Goal: Task Accomplishment & Management: Use online tool/utility

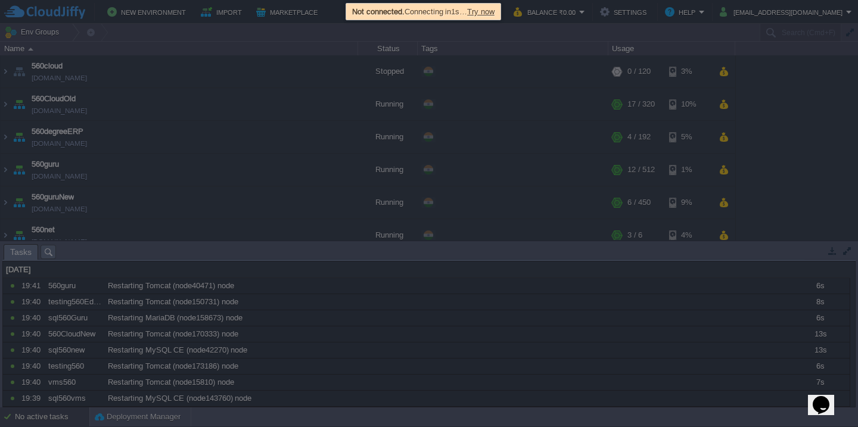
scroll to position [635, 0]
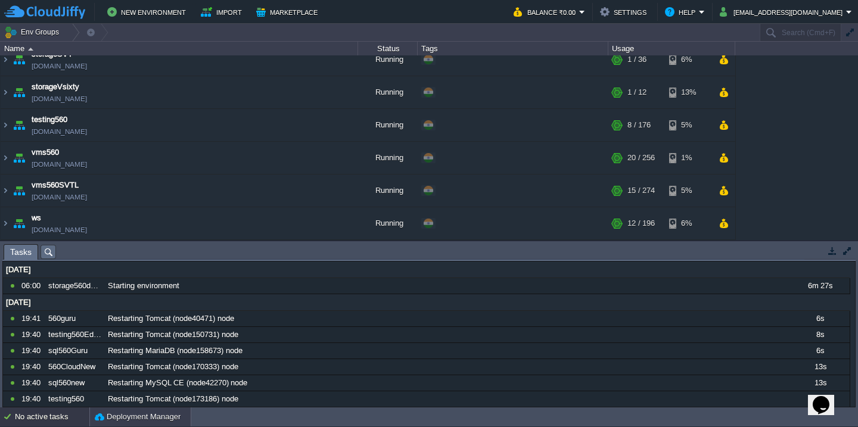
click at [102, 419] on button "Deployment Manager" at bounding box center [138, 417] width 86 height 12
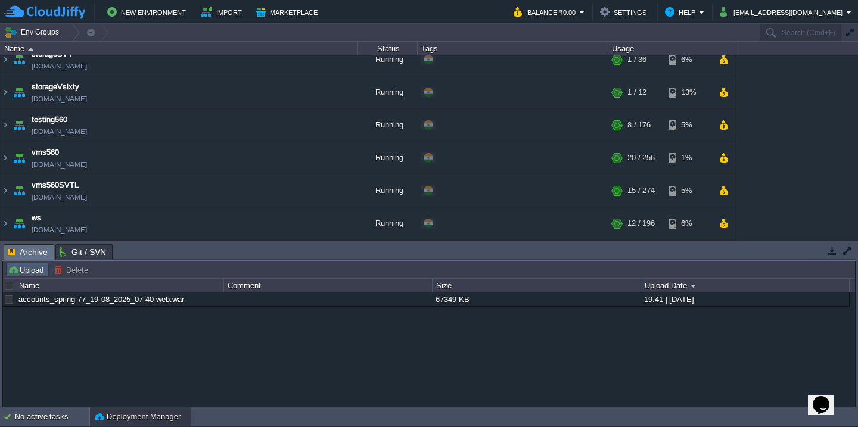
click at [17, 273] on button "Upload" at bounding box center [27, 270] width 39 height 11
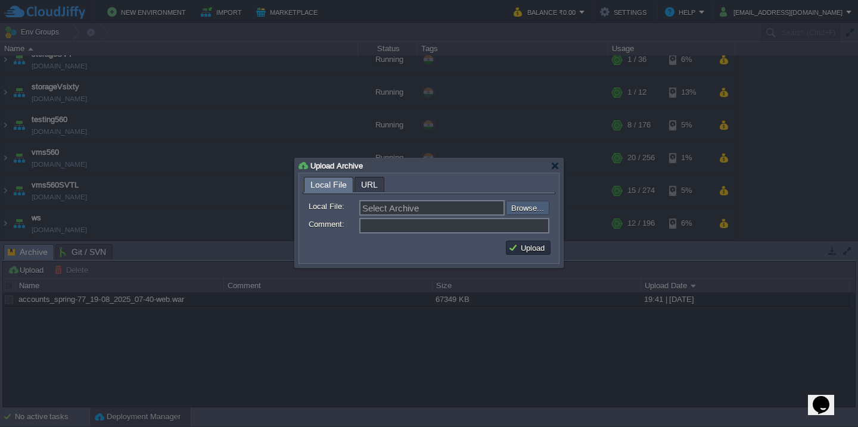
click at [522, 209] on input "file" at bounding box center [474, 208] width 151 height 14
type input "C:\fakepath\fcm.war"
type input "fcm.war"
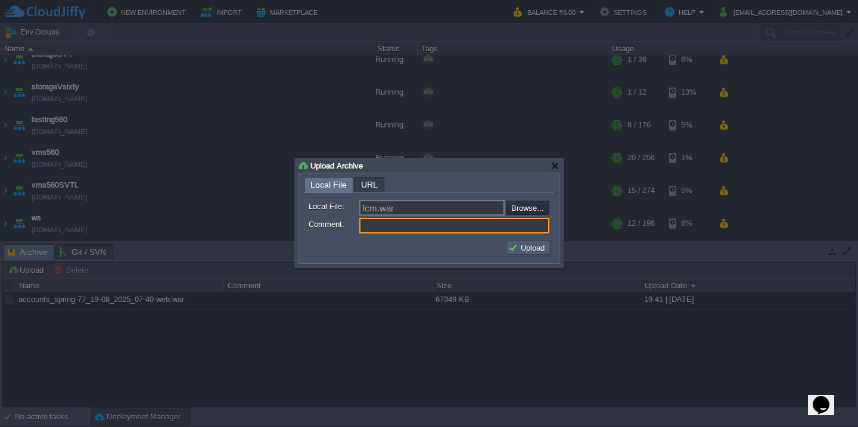
click at [536, 250] on button "Upload" at bounding box center [528, 248] width 40 height 11
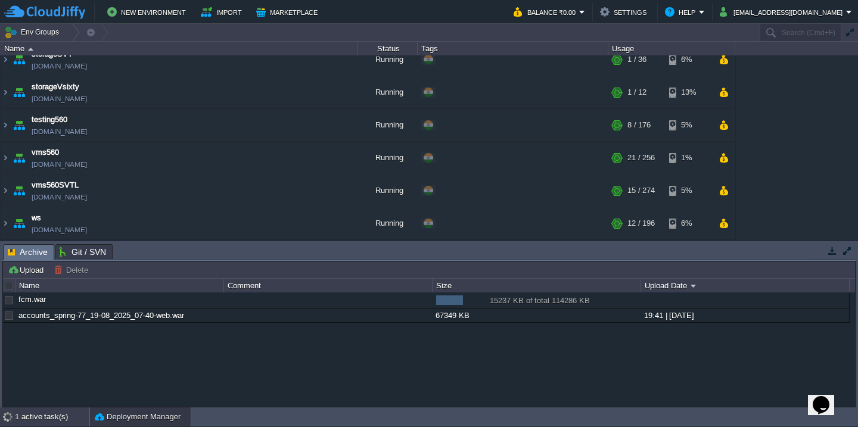
click at [17, 416] on div "1 active task(s)" at bounding box center [52, 417] width 74 height 19
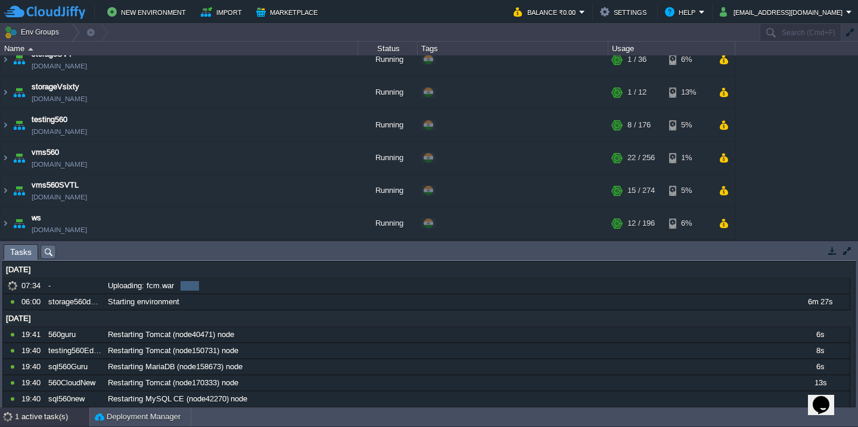
scroll to position [0, 0]
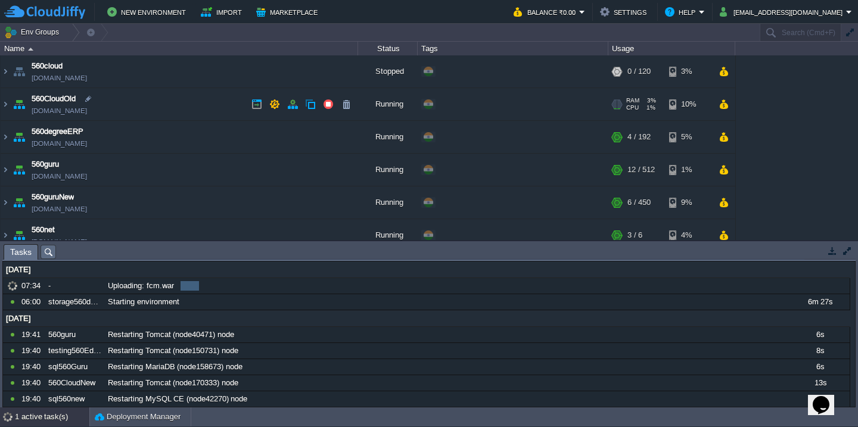
click at [165, 103] on td "560CloudOld [DOMAIN_NAME]" at bounding box center [180, 104] width 358 height 33
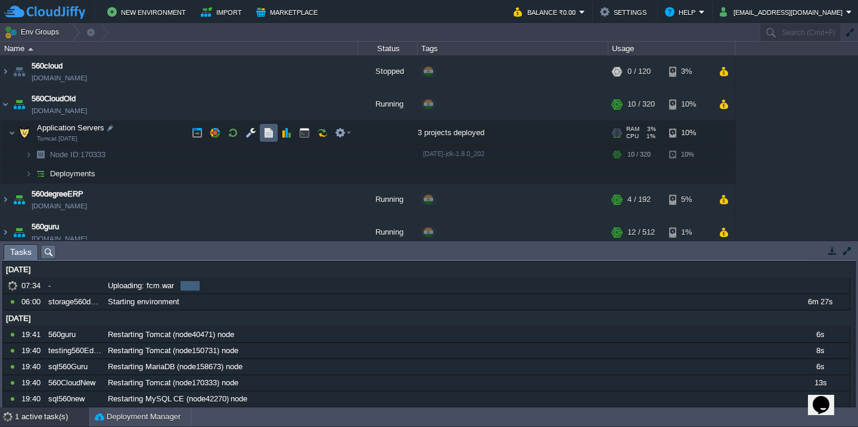
click at [266, 130] on button "button" at bounding box center [268, 133] width 11 height 11
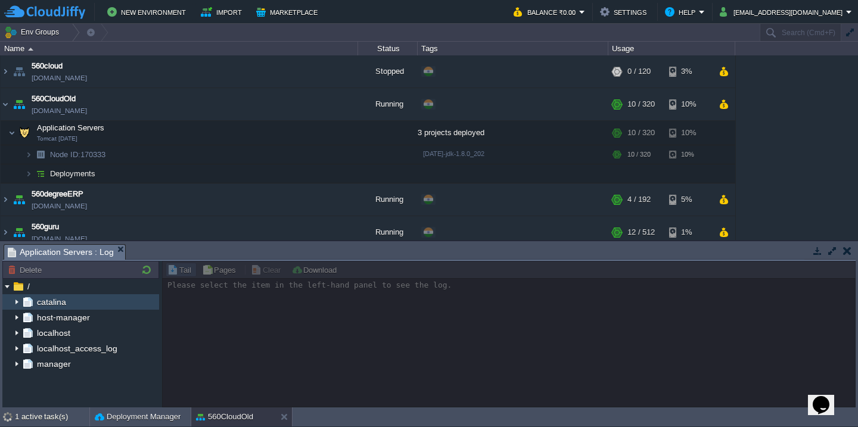
click at [14, 302] on img at bounding box center [17, 301] width 10 height 15
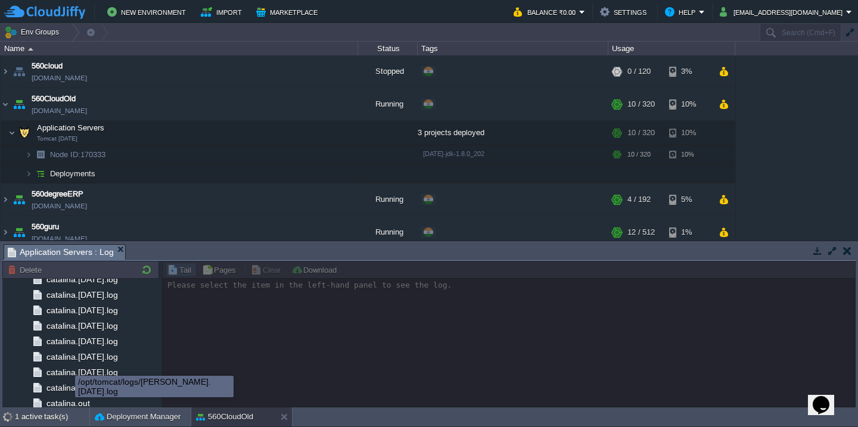
scroll to position [1607, 0]
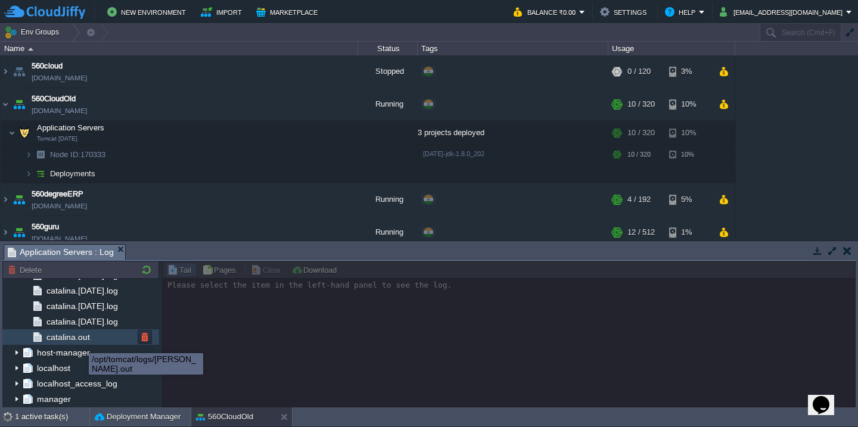
click at [83, 339] on span "catalina.out" at bounding box center [68, 337] width 48 height 11
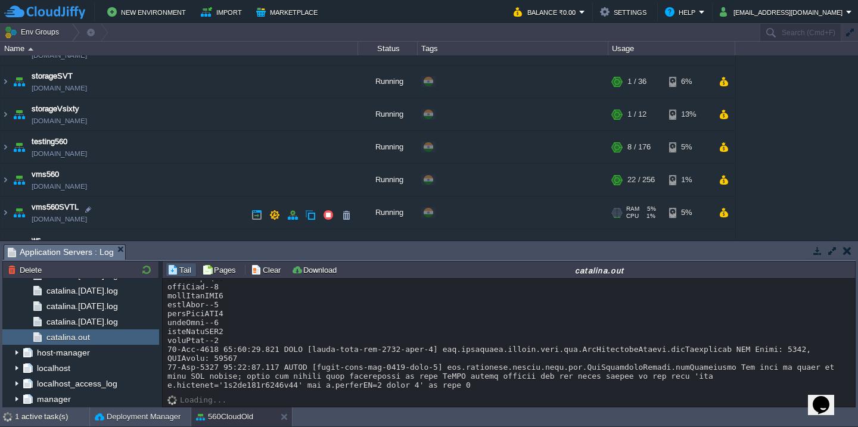
scroll to position [697, 0]
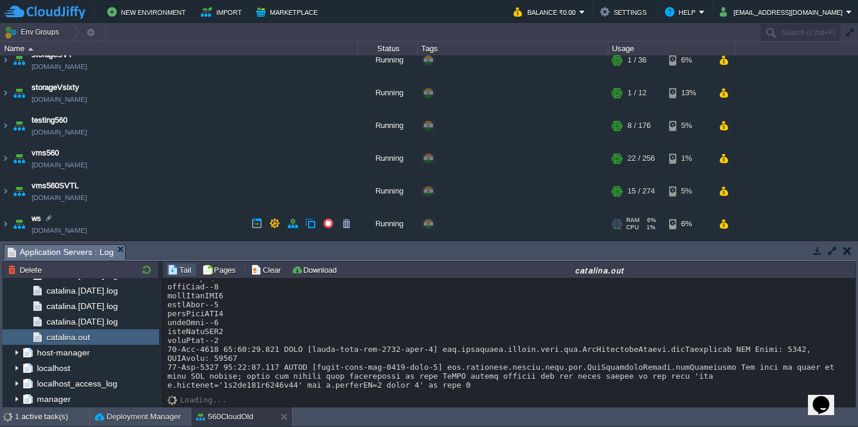
click at [165, 220] on td "ws [DOMAIN_NAME]" at bounding box center [180, 224] width 358 height 33
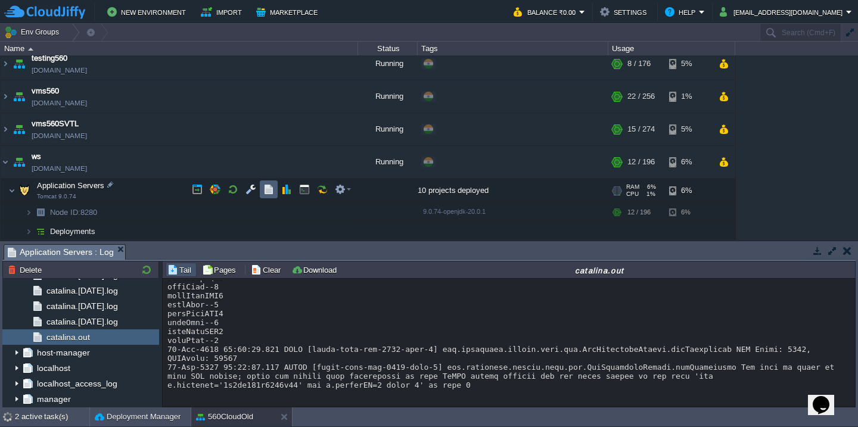
click at [272, 189] on button "button" at bounding box center [268, 189] width 11 height 11
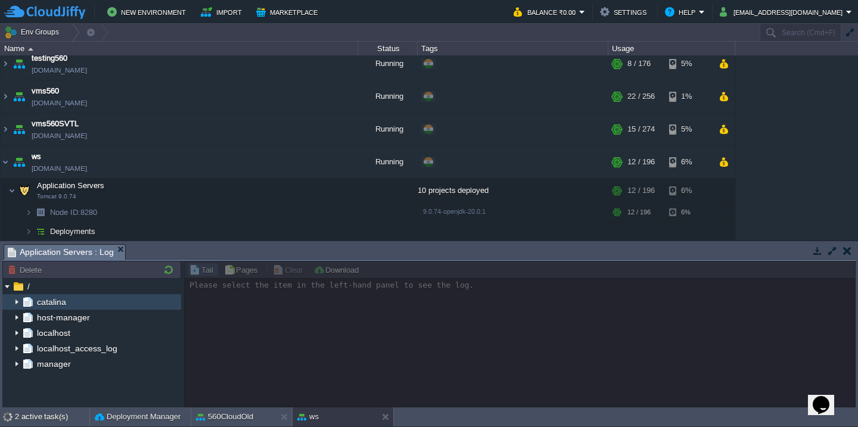
click at [14, 304] on img at bounding box center [17, 301] width 10 height 15
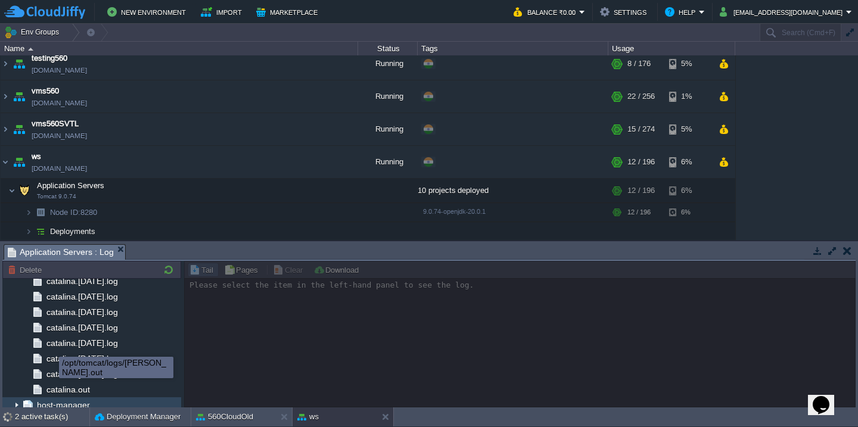
scroll to position [1390, 0]
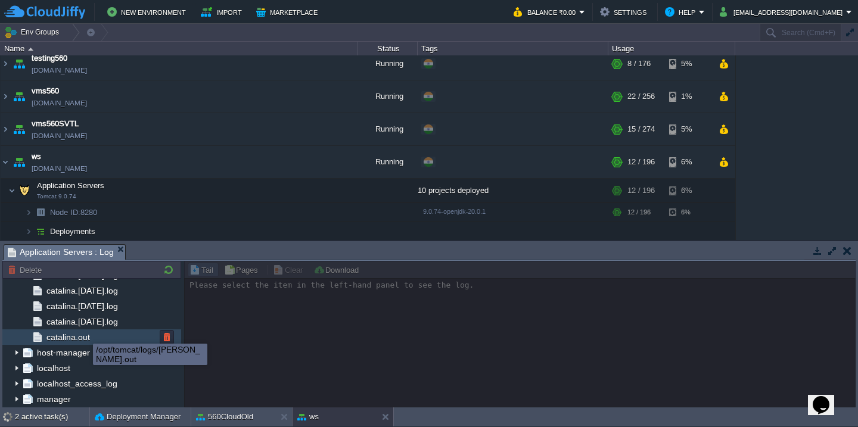
click at [85, 339] on span "catalina.out" at bounding box center [68, 337] width 48 height 11
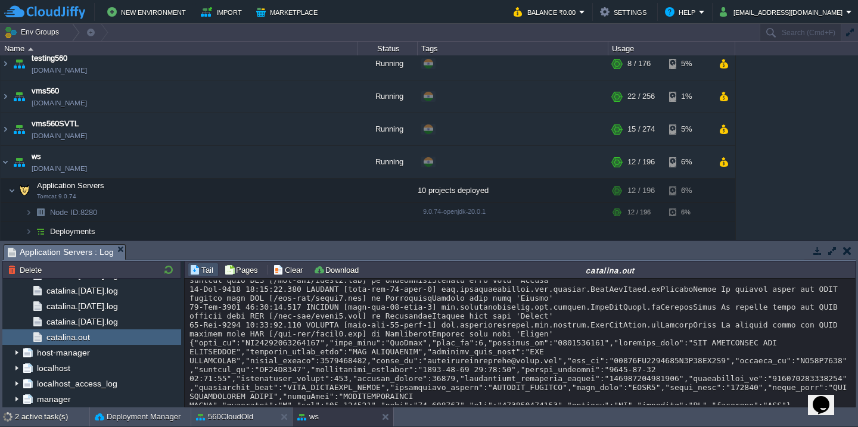
scroll to position [15165, 0]
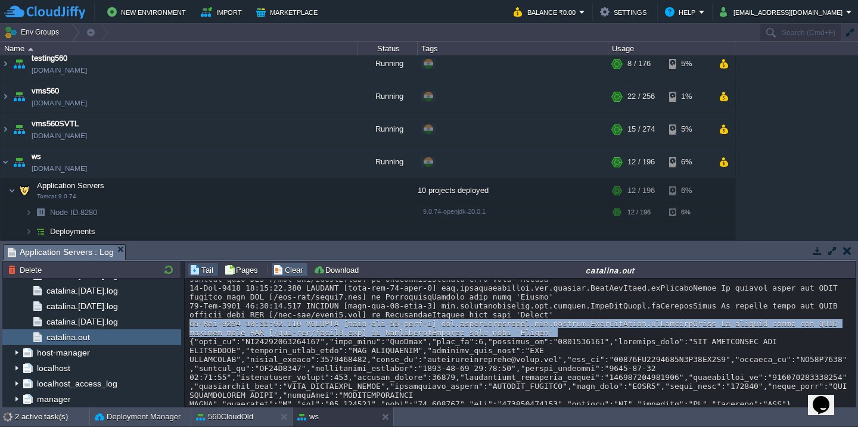
click at [288, 274] on button "Clear" at bounding box center [289, 270] width 33 height 11
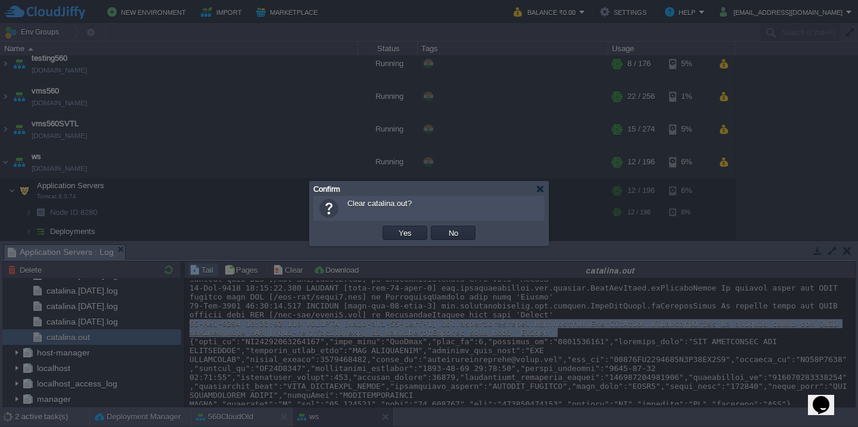
click at [395, 228] on button "Yes" at bounding box center [405, 233] width 20 height 11
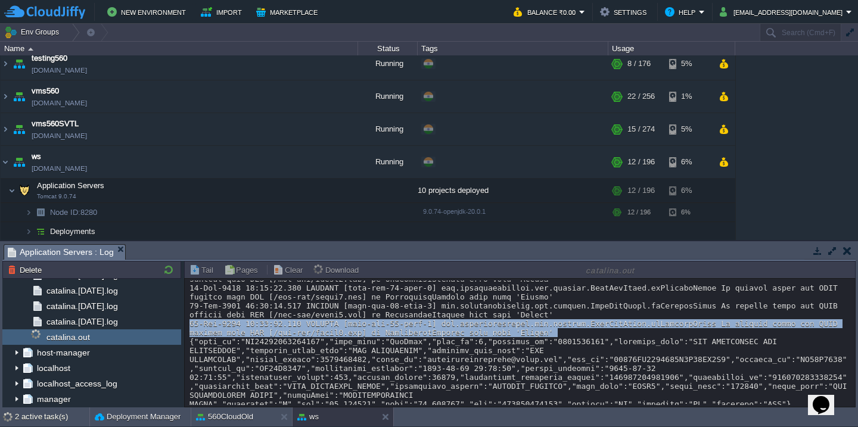
scroll to position [0, 0]
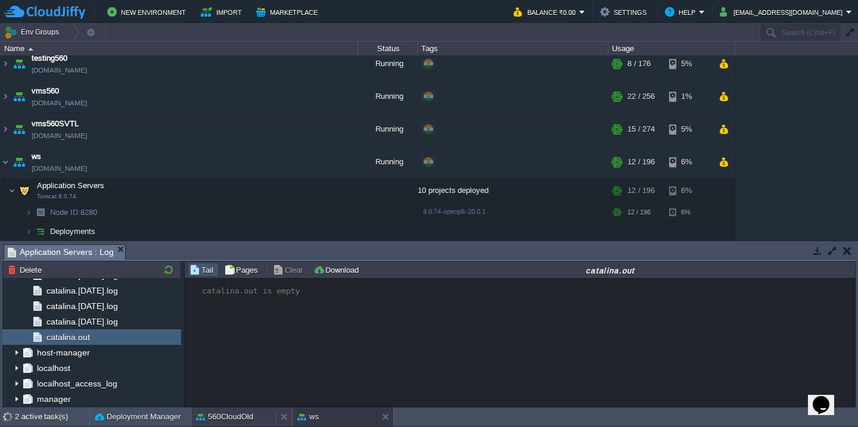
click at [229, 418] on button "560CloudOld" at bounding box center [224, 417] width 57 height 12
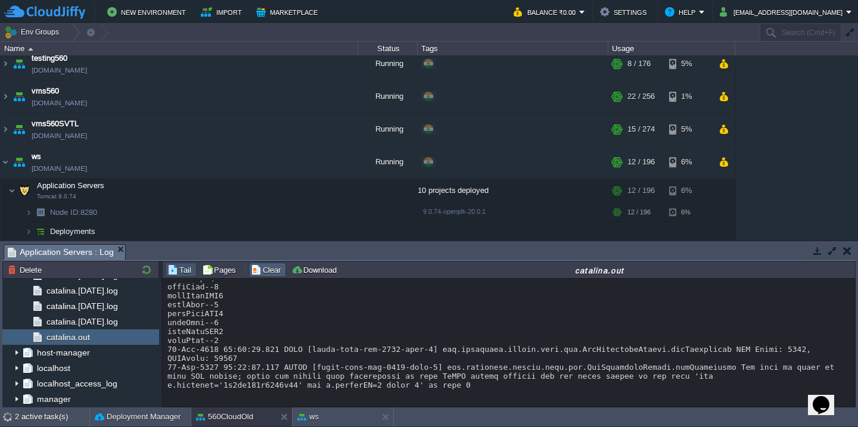
click at [271, 274] on button "Clear" at bounding box center [267, 270] width 33 height 11
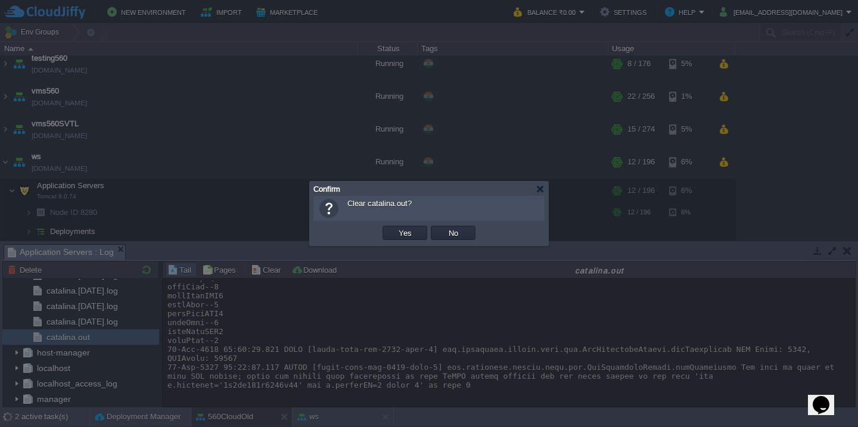
click at [395, 228] on button "Yes" at bounding box center [405, 233] width 20 height 11
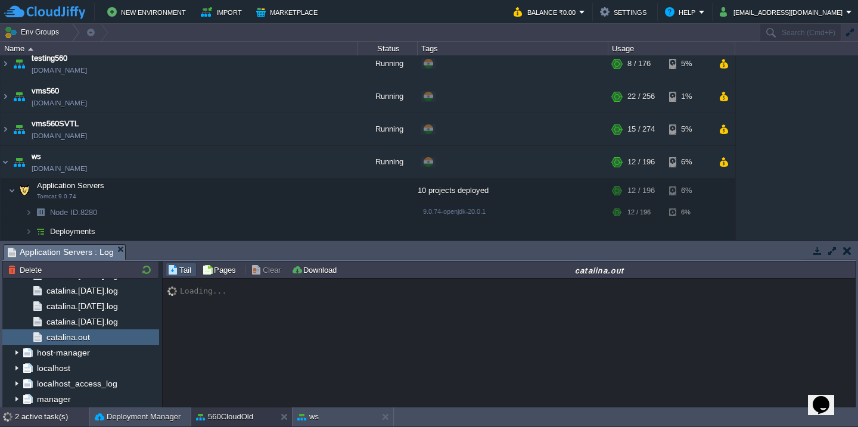
click at [34, 418] on div "2 active task(s)" at bounding box center [52, 417] width 74 height 19
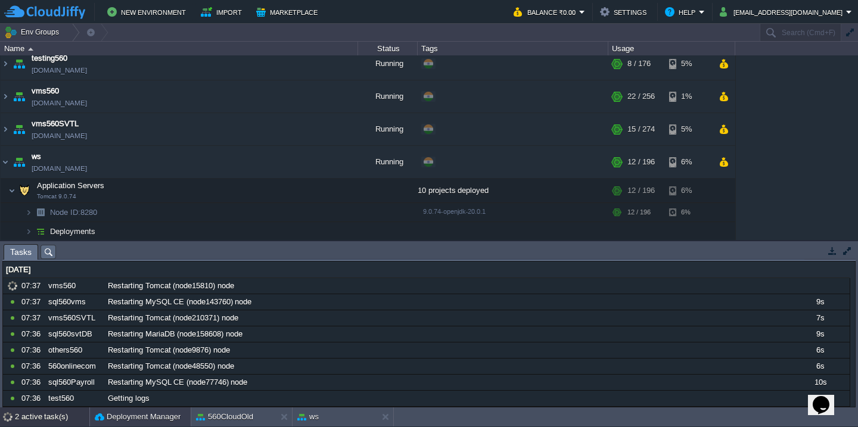
click at [102, 421] on button "Deployment Manager" at bounding box center [138, 417] width 86 height 12
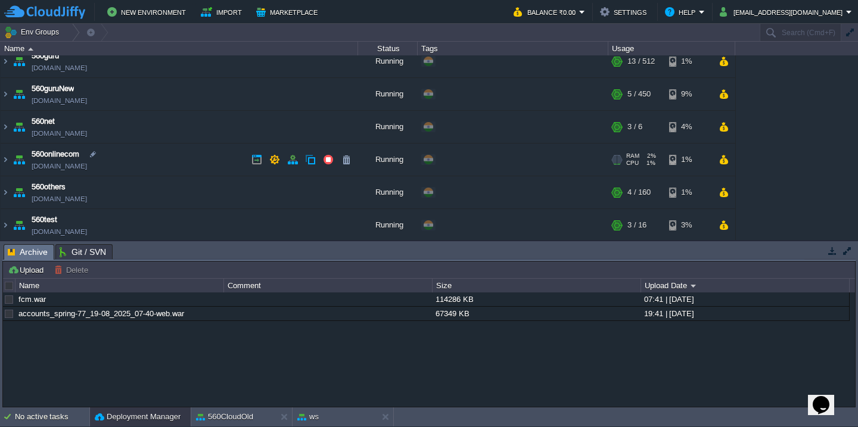
scroll to position [170, 0]
click at [141, 129] on td "560net [DOMAIN_NAME]" at bounding box center [180, 127] width 358 height 33
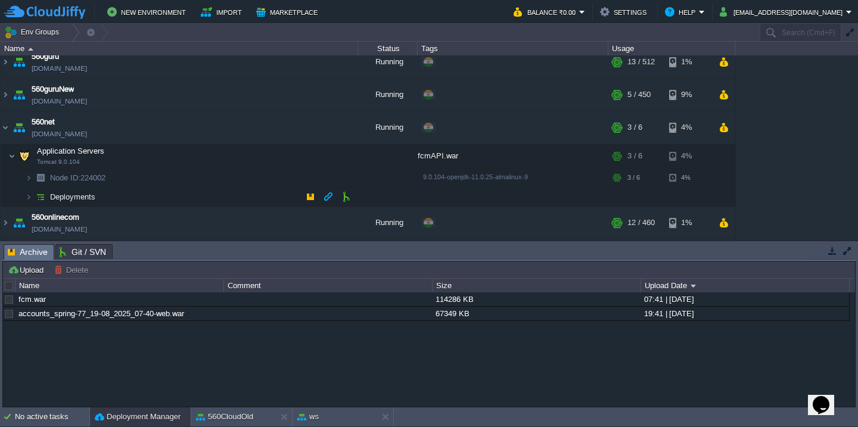
click at [152, 191] on td "Deployments" at bounding box center [180, 197] width 358 height 19
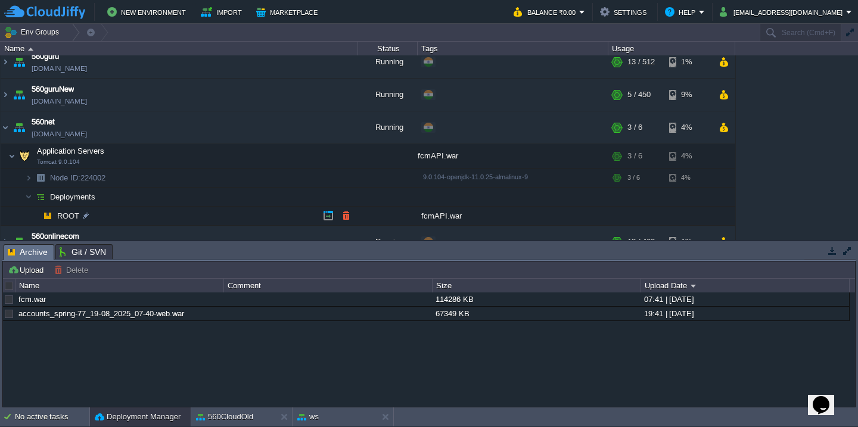
scroll to position [208, 0]
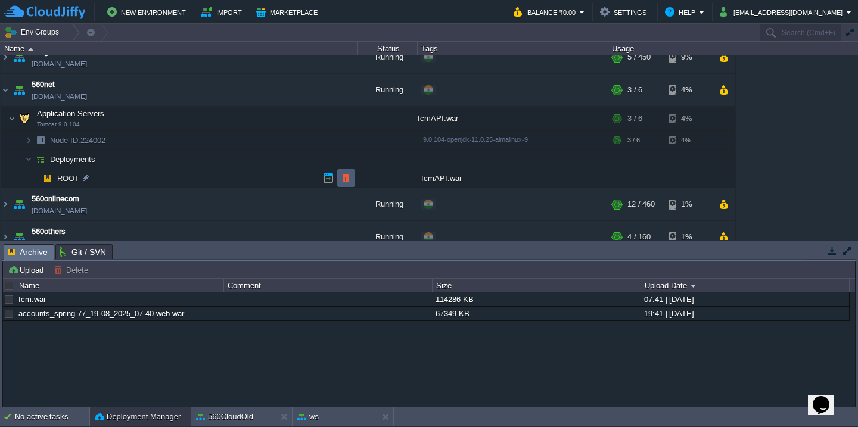
click at [343, 174] on button "button" at bounding box center [346, 178] width 11 height 11
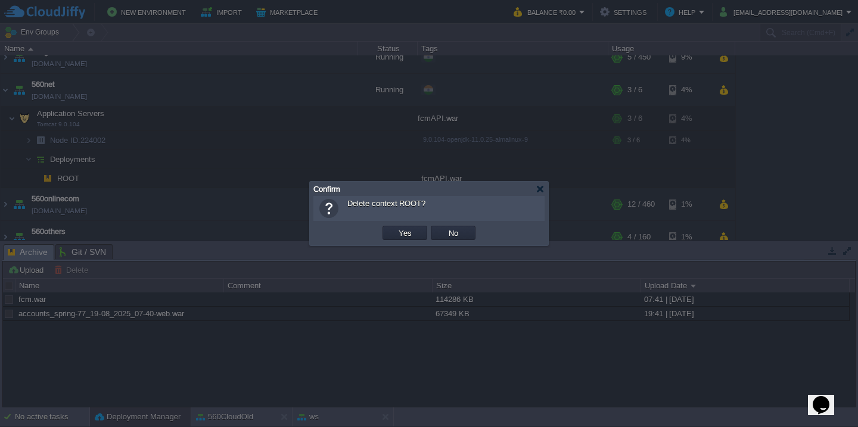
click at [395, 228] on button "Yes" at bounding box center [405, 233] width 20 height 11
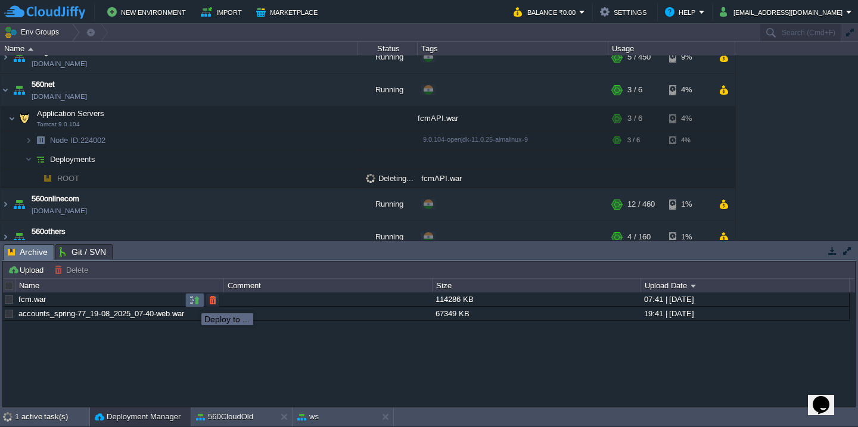
click at [192, 303] on button "button" at bounding box center [194, 300] width 11 height 11
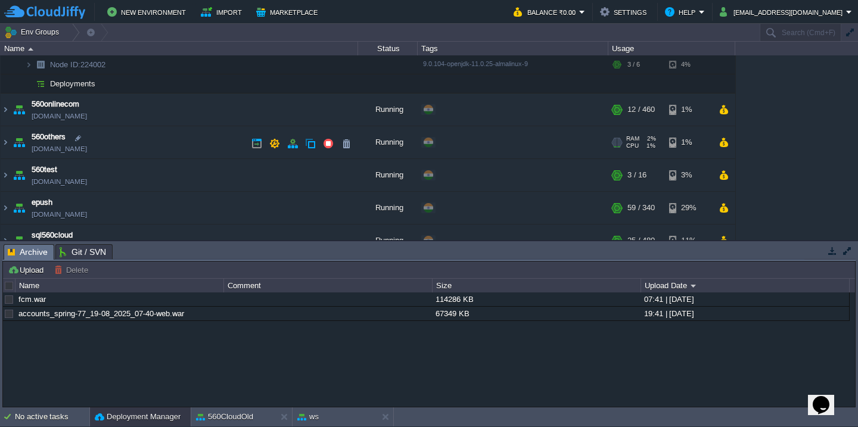
scroll to position [309, 0]
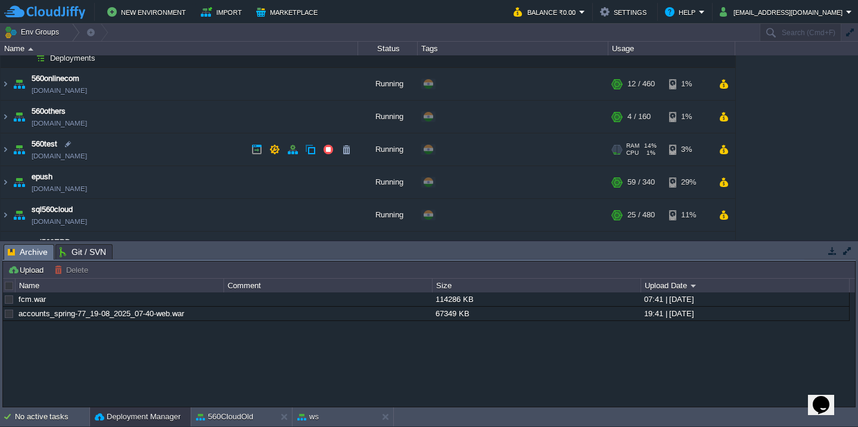
click at [194, 145] on td "560test [DOMAIN_NAME]" at bounding box center [180, 149] width 358 height 33
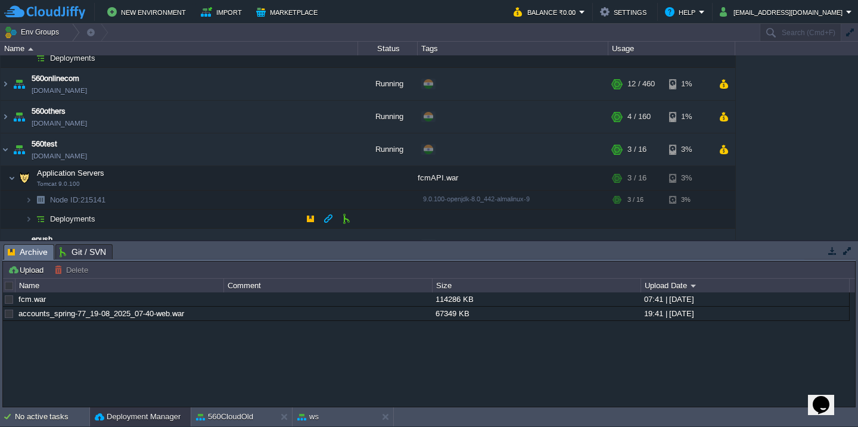
click at [171, 220] on td "Deployments" at bounding box center [180, 219] width 358 height 19
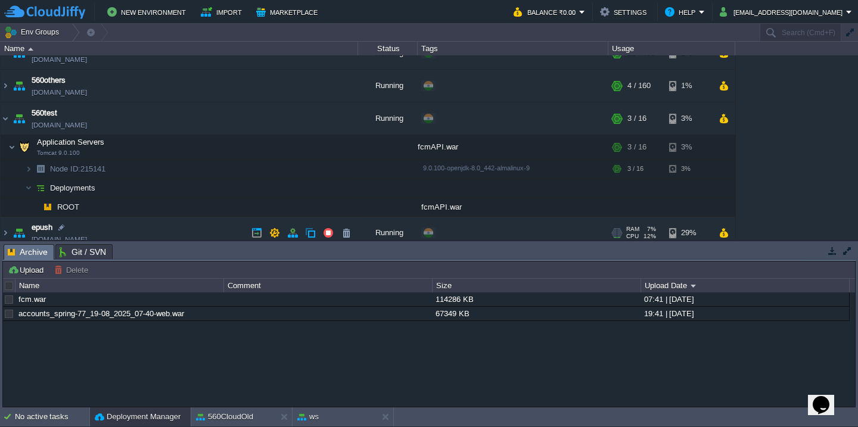
scroll to position [348, 0]
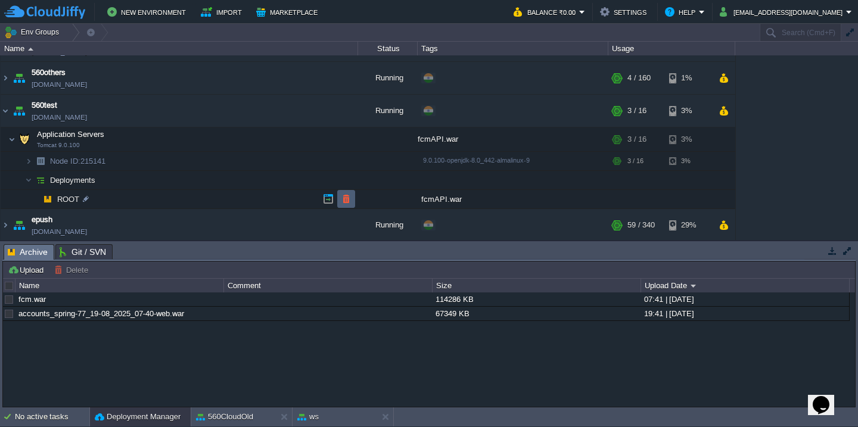
click at [347, 198] on button "button" at bounding box center [346, 199] width 11 height 11
click at [216, 140] on button "button" at bounding box center [215, 139] width 11 height 11
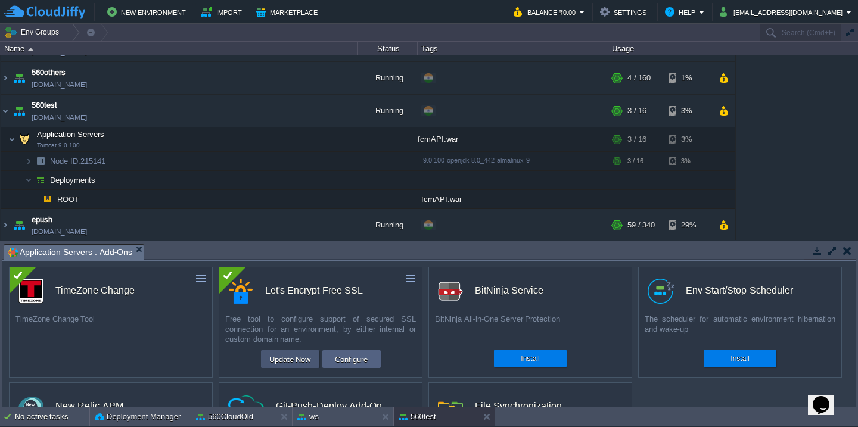
click at [297, 363] on button "Update Now" at bounding box center [290, 359] width 49 height 14
click at [334, 363] on button "Configure" at bounding box center [351, 359] width 40 height 14
click at [850, 250] on button "button" at bounding box center [847, 250] width 8 height 11
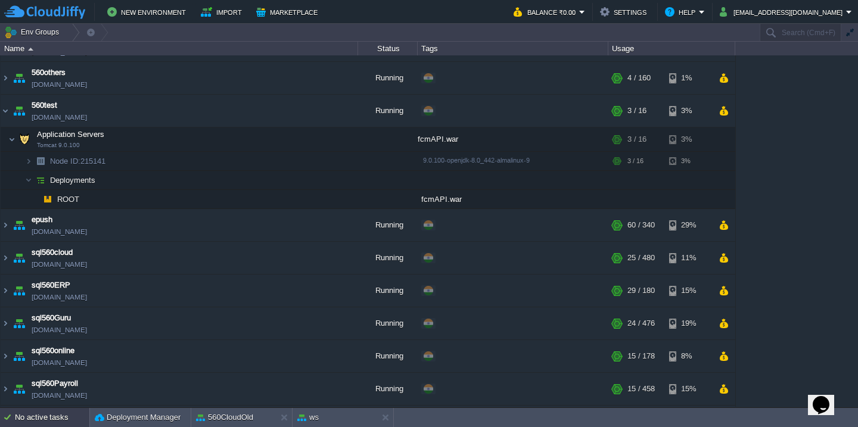
click at [57, 414] on div "No active tasks" at bounding box center [52, 417] width 74 height 19
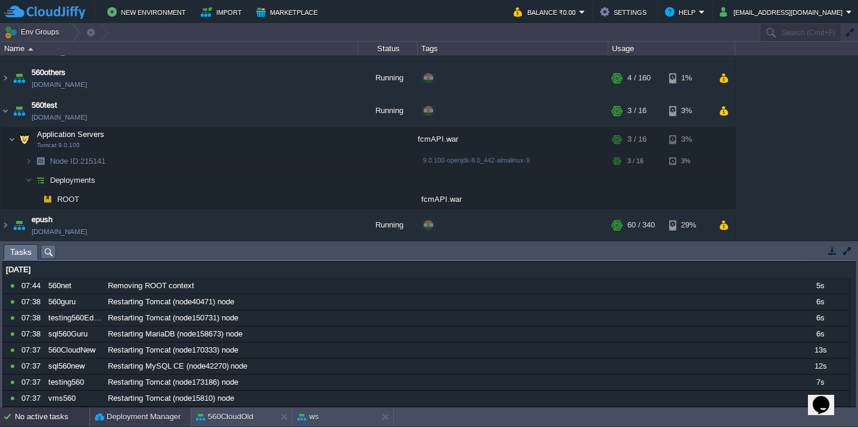
click at [118, 418] on button "Deployment Manager" at bounding box center [138, 417] width 86 height 12
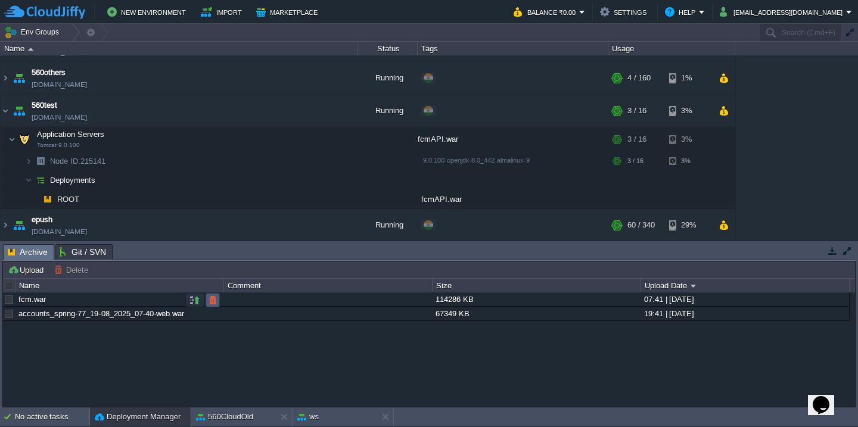
click at [210, 302] on button "button" at bounding box center [212, 300] width 11 height 11
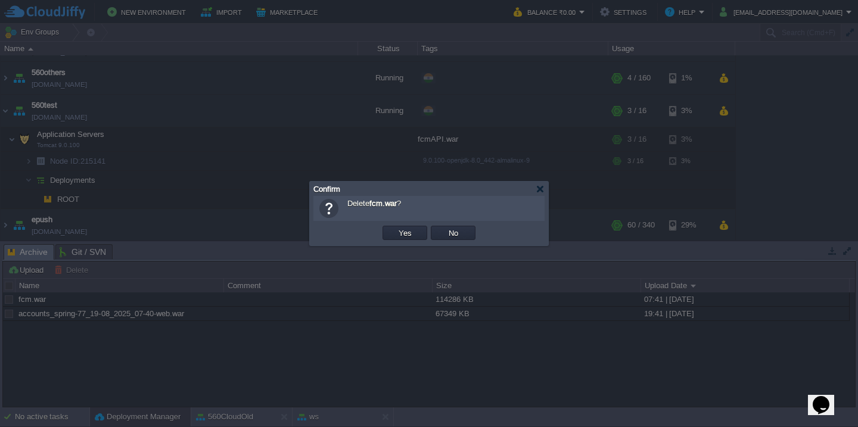
click at [395, 228] on button "Yes" at bounding box center [405, 233] width 20 height 11
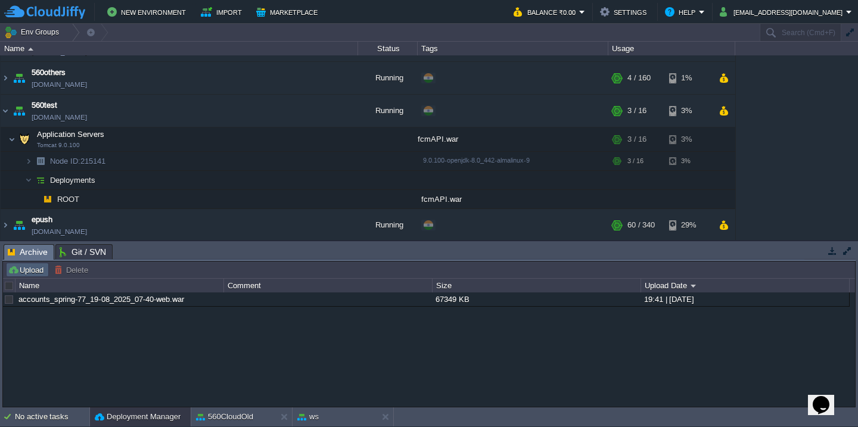
click at [35, 271] on button "Upload" at bounding box center [27, 270] width 39 height 11
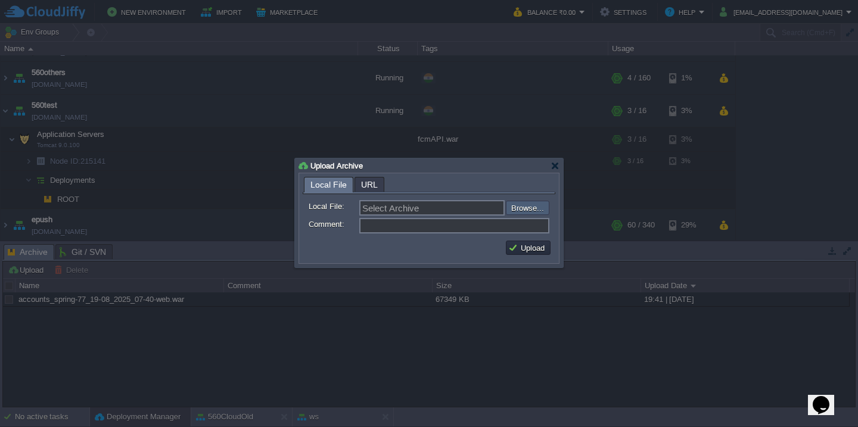
click at [521, 207] on input "file" at bounding box center [474, 208] width 151 height 14
type input "C:\fakepath\fcm.war"
type input "fcm.war"
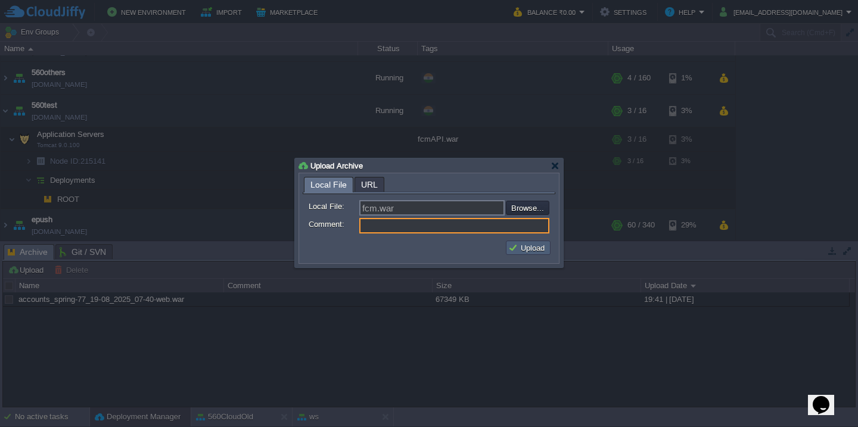
click at [533, 250] on button "Upload" at bounding box center [528, 248] width 40 height 11
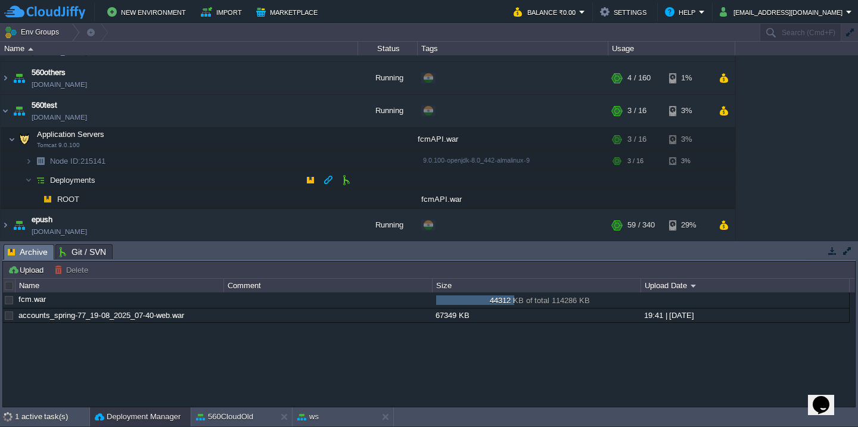
click at [132, 180] on td "Deployments" at bounding box center [180, 180] width 358 height 19
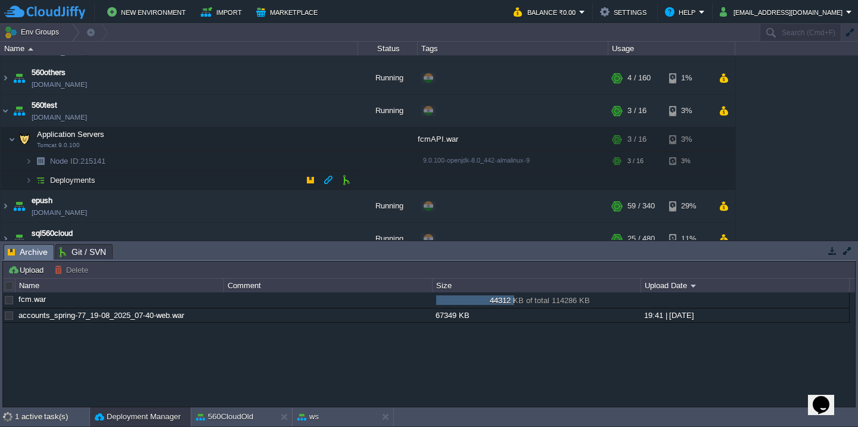
click at [132, 180] on td "Deployments" at bounding box center [180, 180] width 358 height 19
click at [133, 163] on td "Node ID: 215141" at bounding box center [180, 161] width 358 height 19
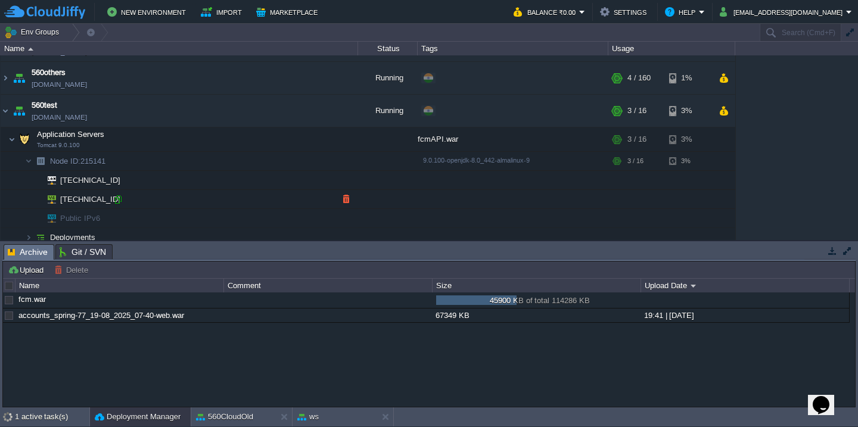
click at [117, 197] on div at bounding box center [118, 199] width 11 height 11
click at [332, 415] on div "ws" at bounding box center [335, 417] width 85 height 19
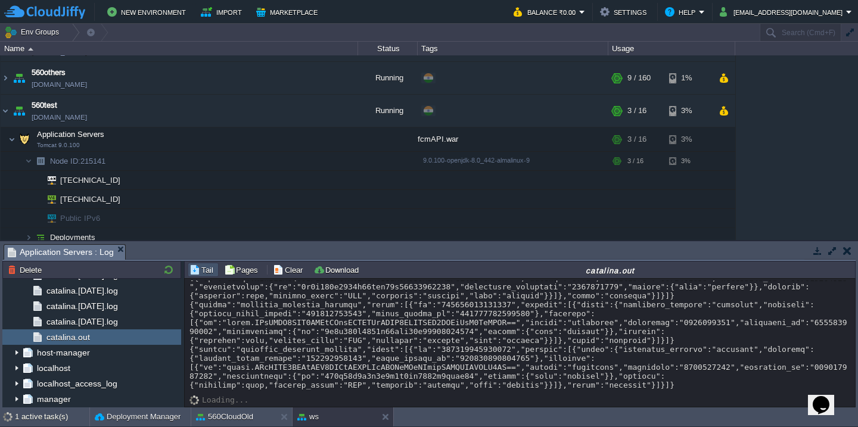
scroll to position [2027, 0]
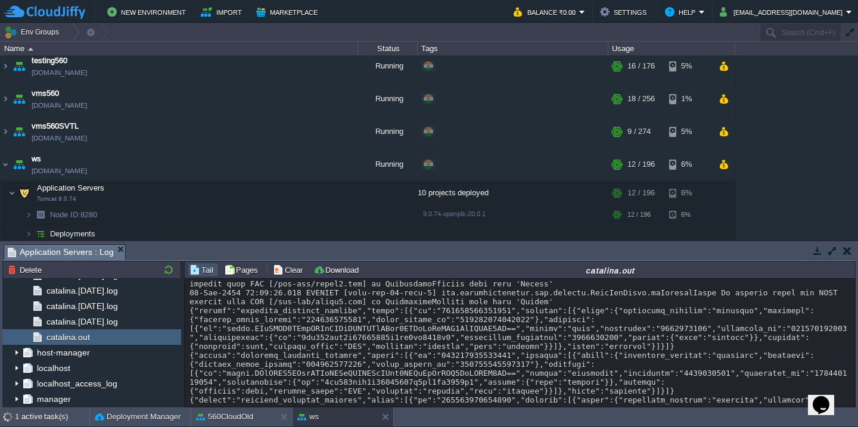
scroll to position [1791, 0]
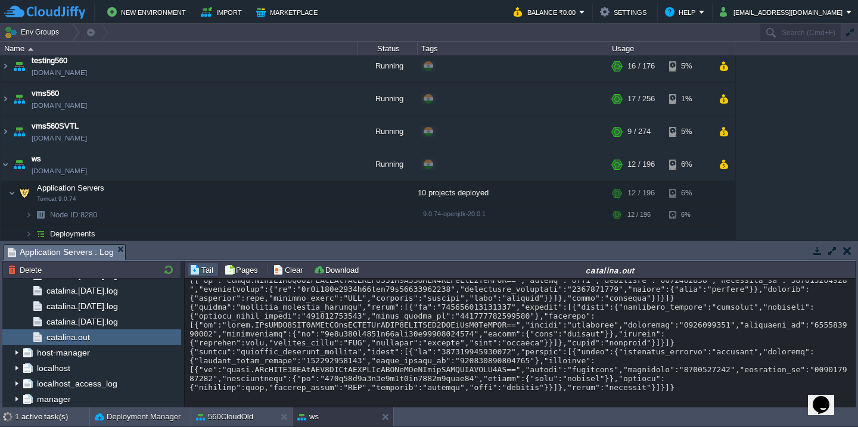
scroll to position [2027, 0]
click at [144, 186] on td "Application Servers Tomcat 9.0.74" at bounding box center [180, 193] width 358 height 24
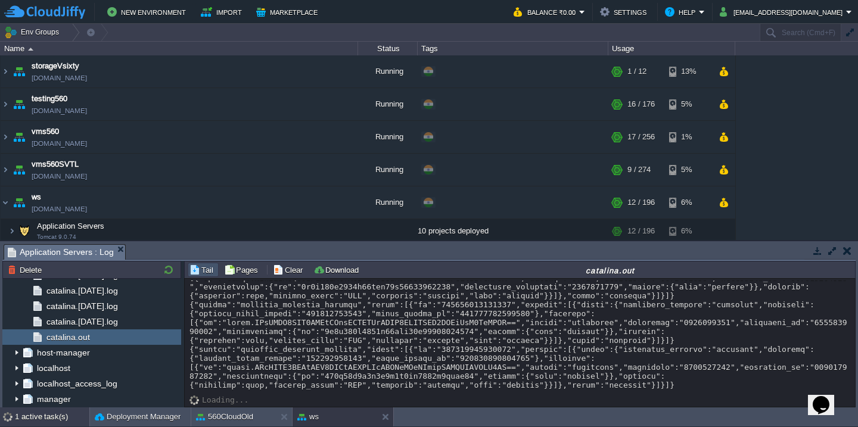
click at [54, 423] on div "1 active task(s)" at bounding box center [52, 417] width 74 height 19
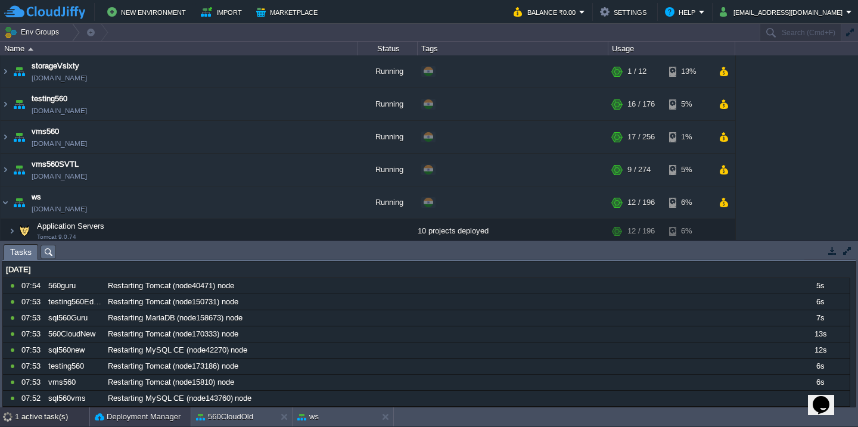
click at [123, 416] on button "Deployment Manager" at bounding box center [138, 417] width 86 height 12
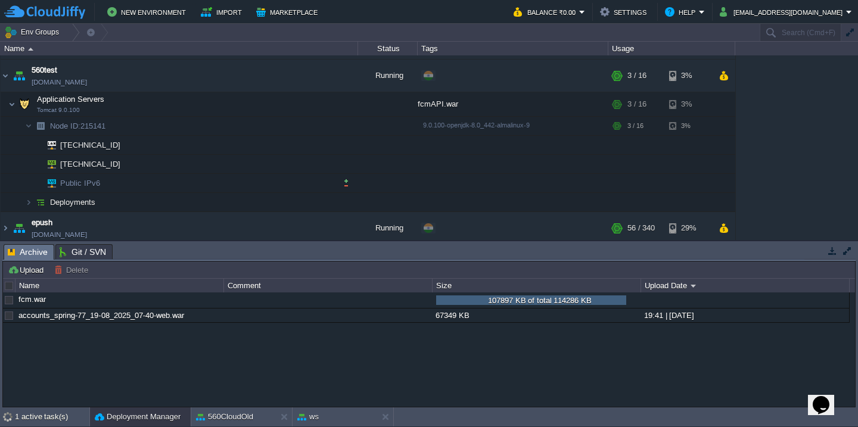
scroll to position [384, 0]
click at [179, 197] on td "Deployments" at bounding box center [180, 201] width 358 height 19
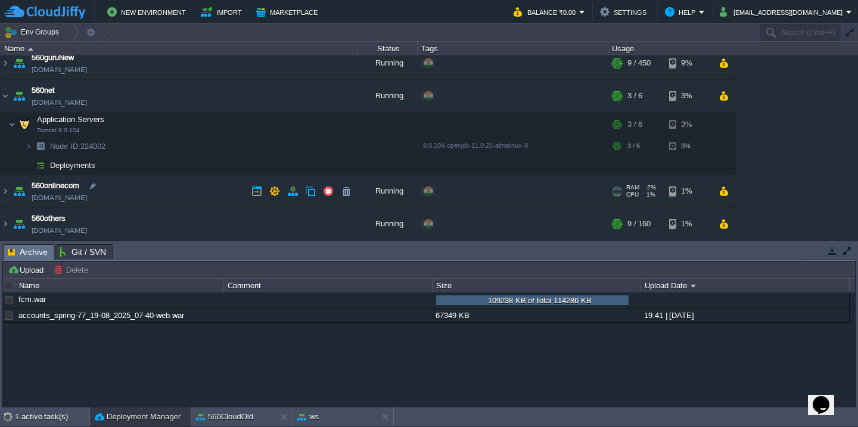
scroll to position [201, 0]
click at [171, 167] on td "Deployments" at bounding box center [180, 166] width 358 height 19
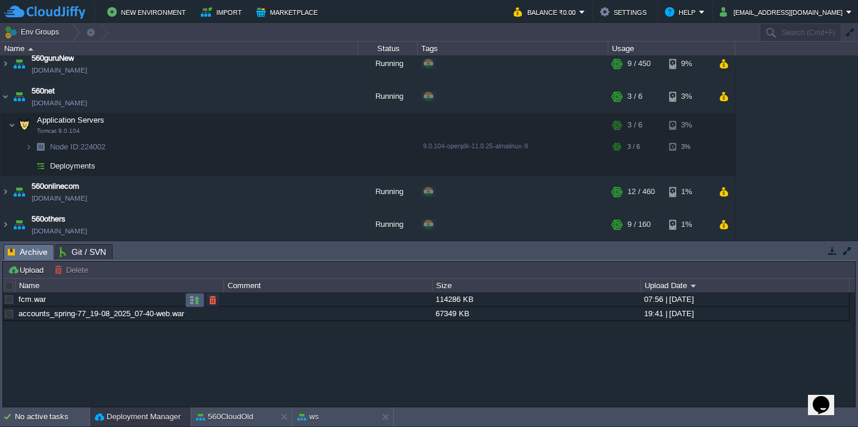
click at [194, 301] on button "button" at bounding box center [194, 300] width 11 height 11
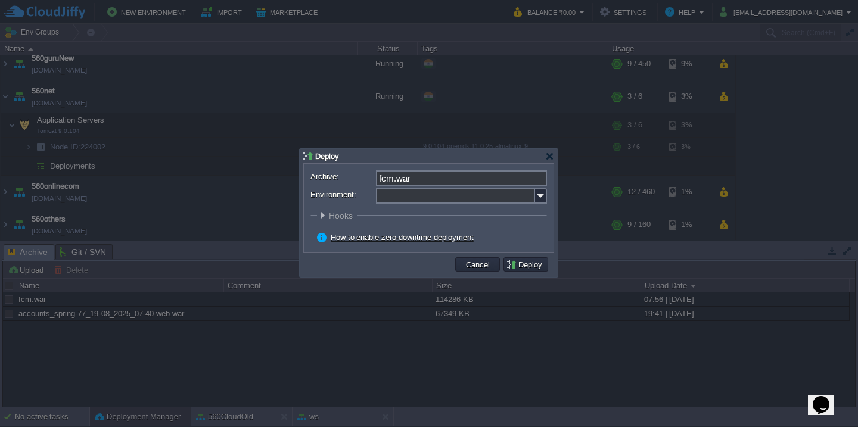
click at [458, 197] on input "Environment:" at bounding box center [455, 195] width 159 height 15
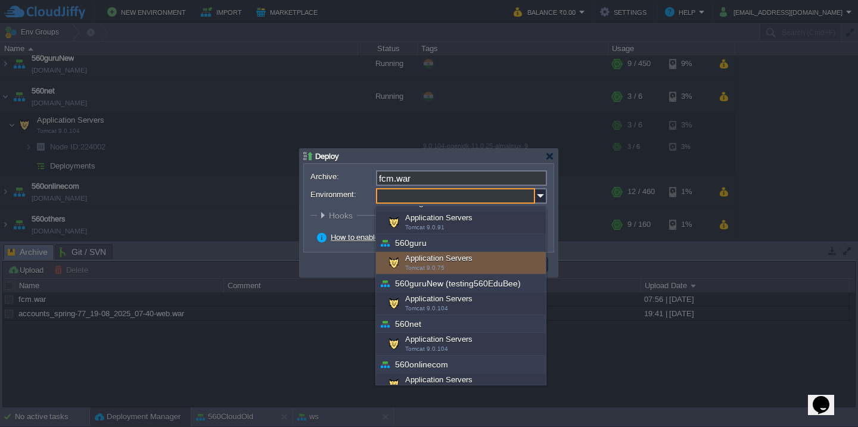
scroll to position [95, 0]
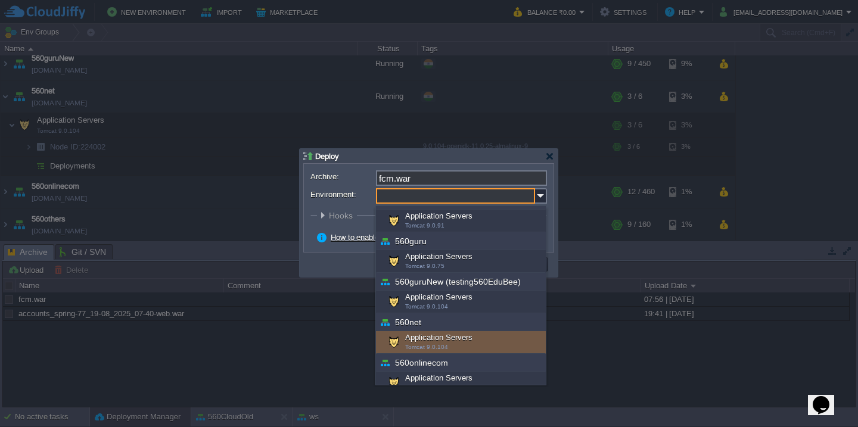
click at [446, 338] on div "Application Servers Tomcat 9.0.104" at bounding box center [461, 342] width 170 height 23
type input "Application Servers (560net)"
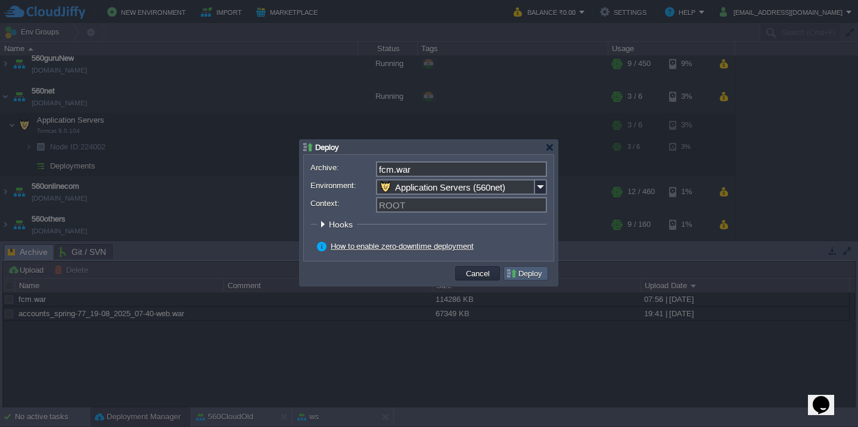
click at [529, 271] on button "Deploy" at bounding box center [526, 273] width 40 height 11
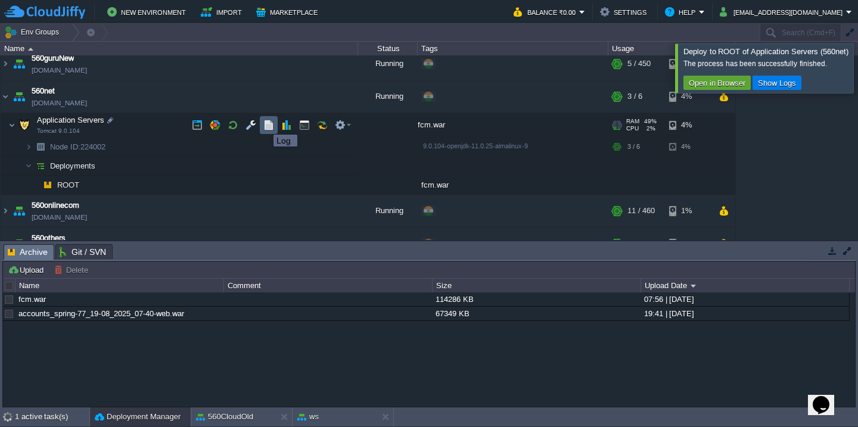
click at [265, 124] on button "button" at bounding box center [268, 125] width 11 height 11
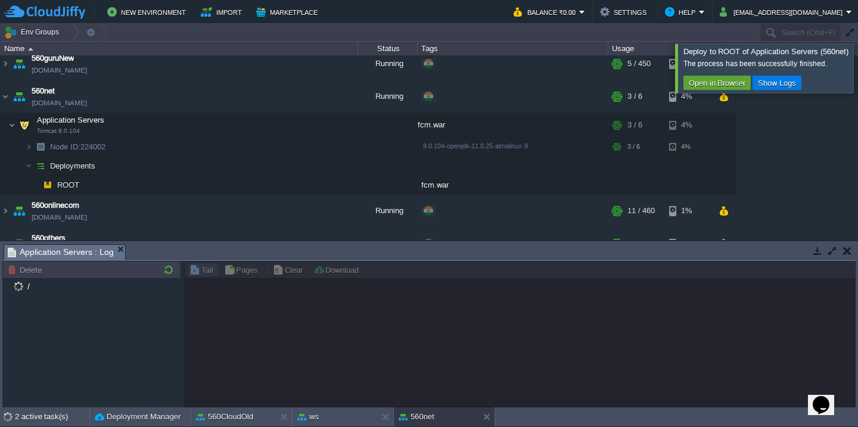
click at [857, 74] on div at bounding box center [872, 67] width 0 height 49
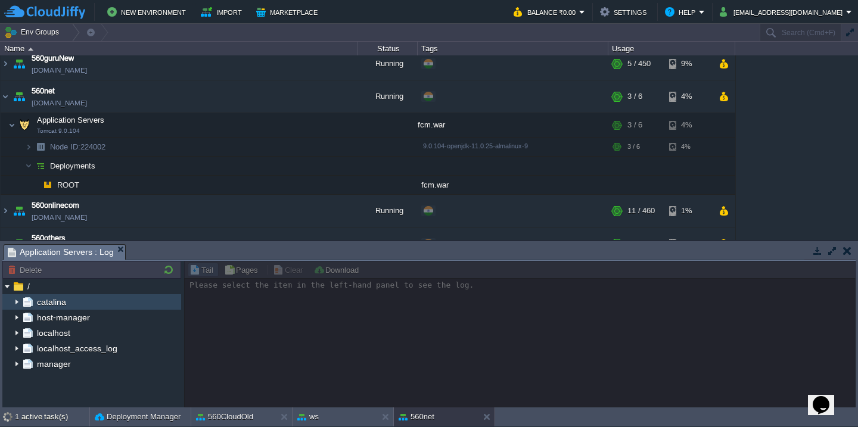
click at [17, 300] on img at bounding box center [17, 301] width 10 height 15
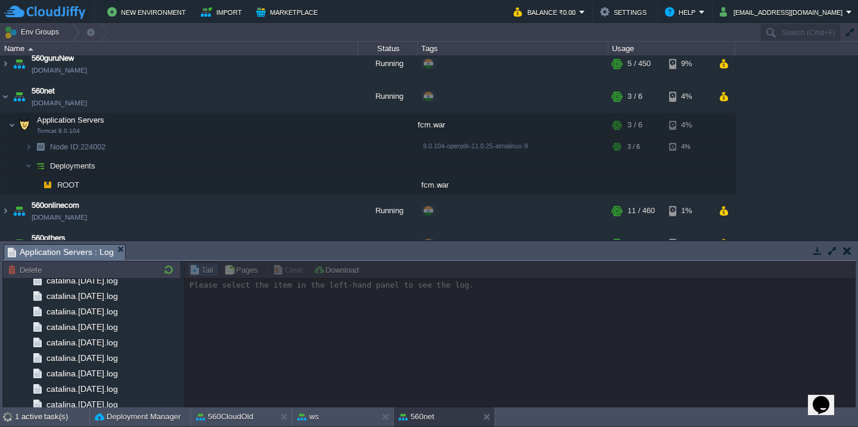
scroll to position [1390, 0]
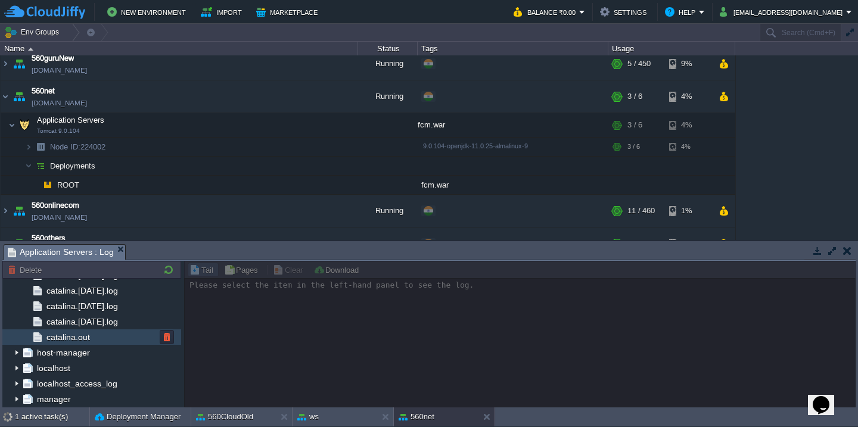
click at [80, 335] on span "catalina.out" at bounding box center [68, 337] width 48 height 11
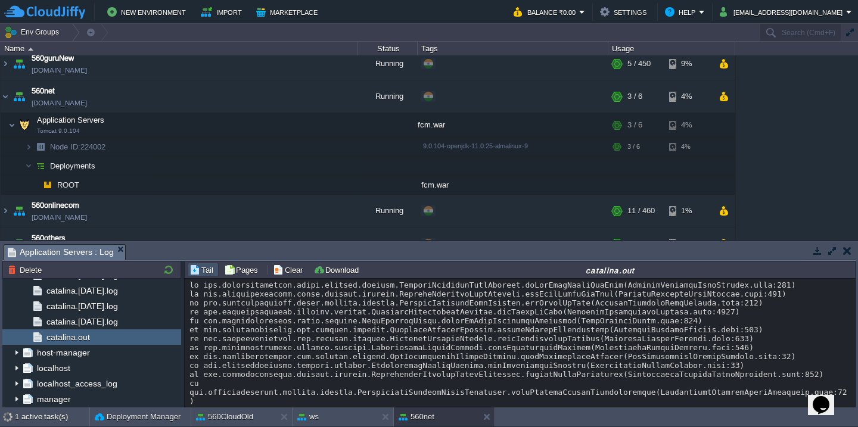
scroll to position [9991, 0]
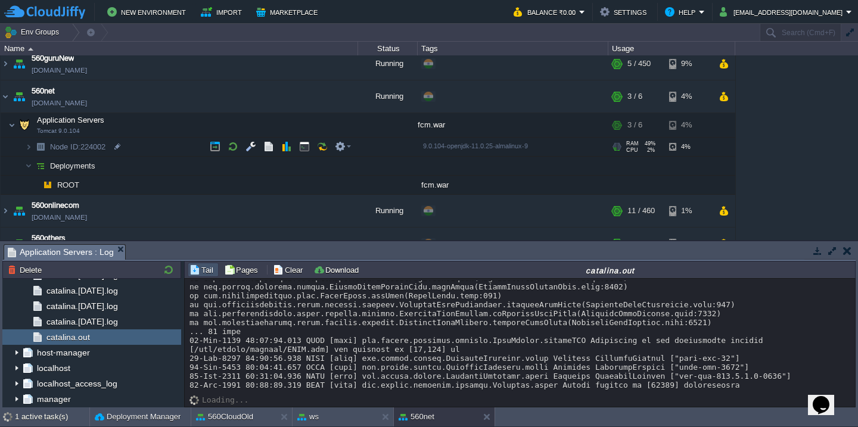
click at [154, 147] on td "Node ID: 224002" at bounding box center [180, 147] width 358 height 19
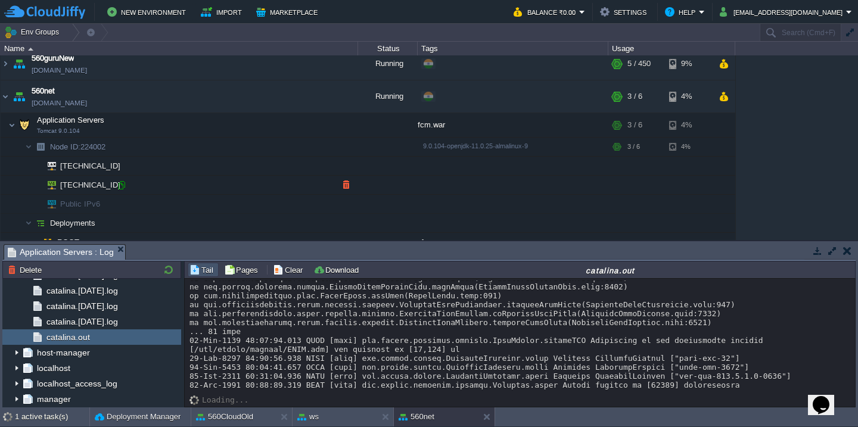
click at [121, 184] on div at bounding box center [121, 185] width 11 height 11
type input "[TECHNICAL_ID]"
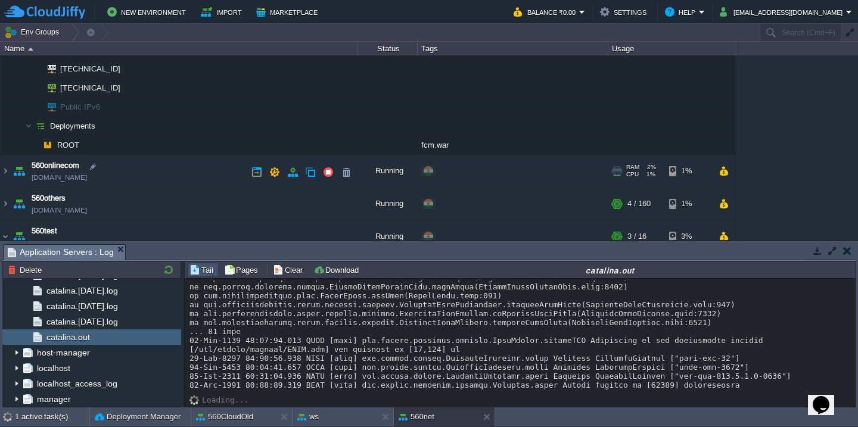
scroll to position [285, 0]
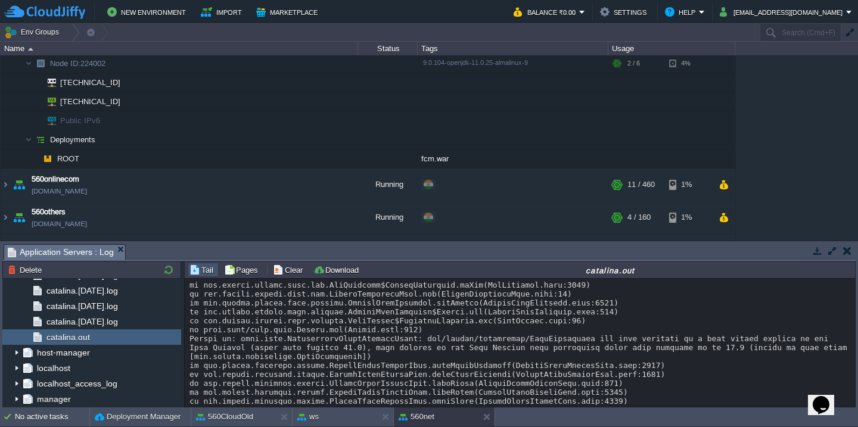
click at [835, 251] on button "button" at bounding box center [832, 250] width 11 height 11
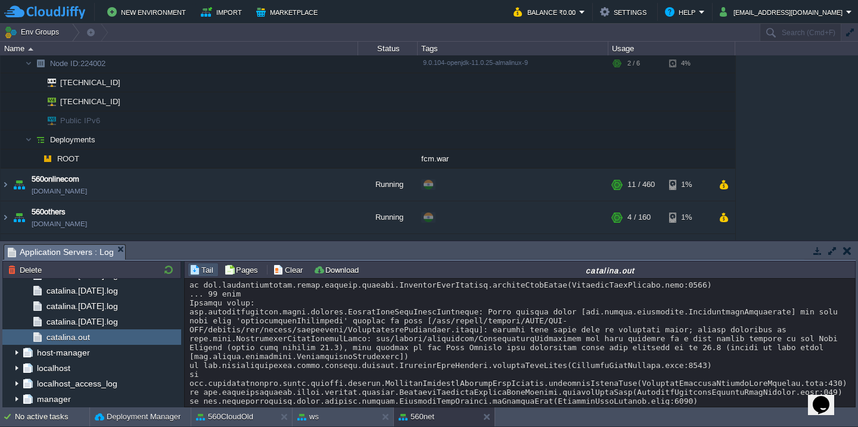
scroll to position [1150, 0]
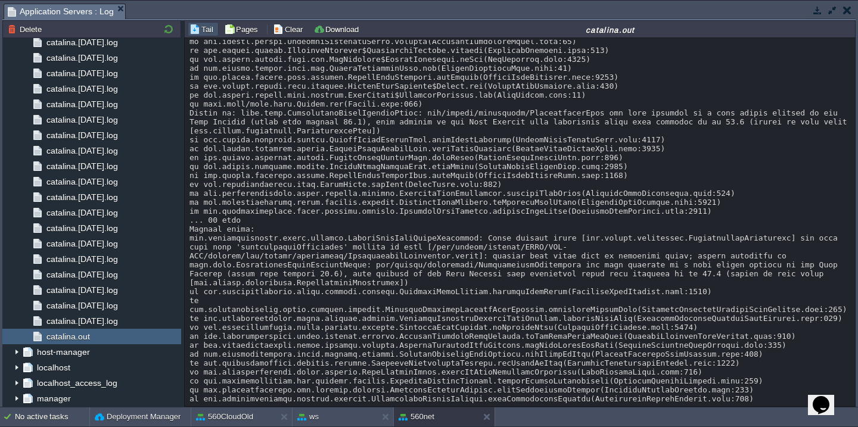
scroll to position [0, 0]
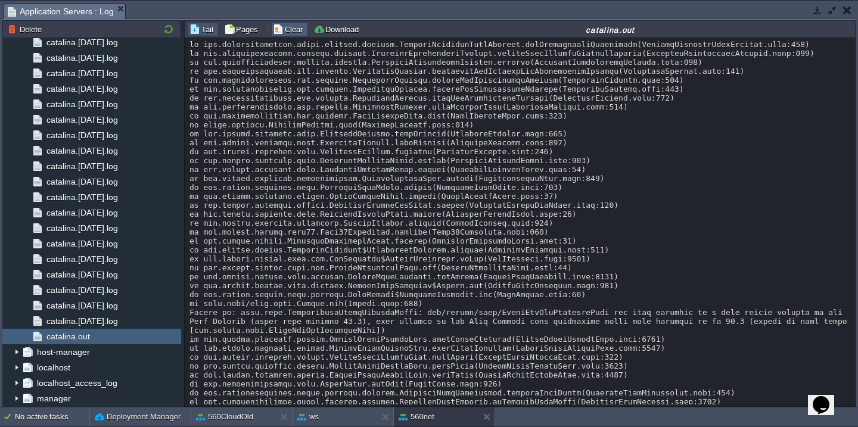
click at [289, 28] on button "Clear" at bounding box center [289, 29] width 33 height 11
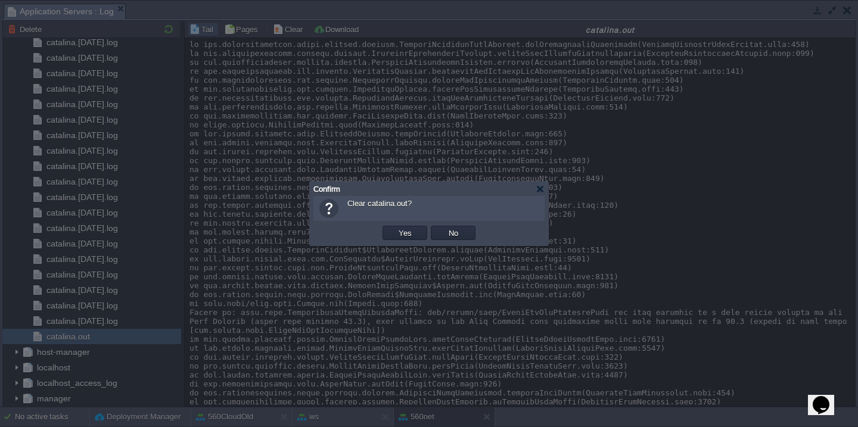
click at [395, 228] on button "Yes" at bounding box center [405, 233] width 20 height 11
